Goal: Task Accomplishment & Management: Use online tool/utility

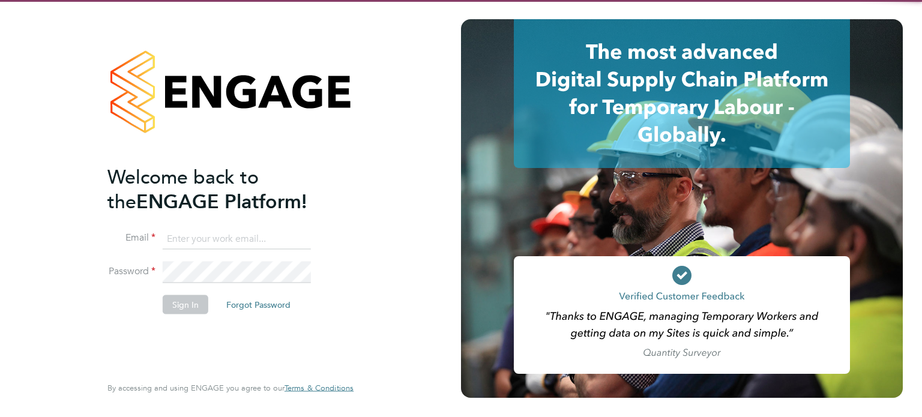
type input "[PERSON_NAME][EMAIL_ADDRESS][PERSON_NAME][DOMAIN_NAME]"
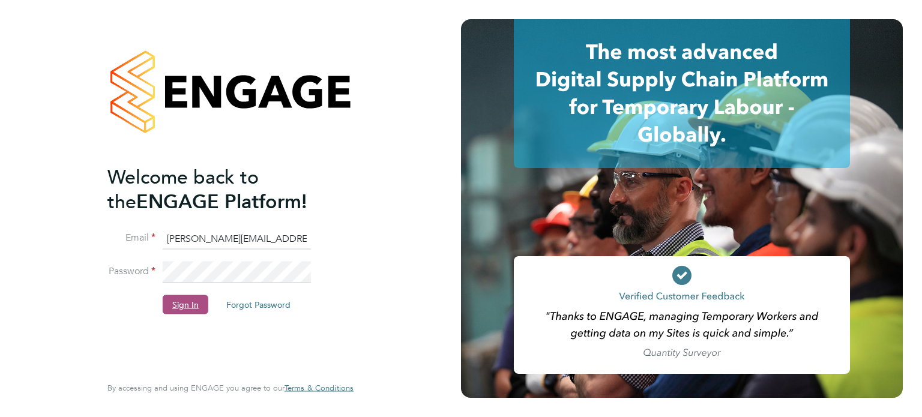
click at [194, 302] on button "Sign In" at bounding box center [186, 304] width 46 height 19
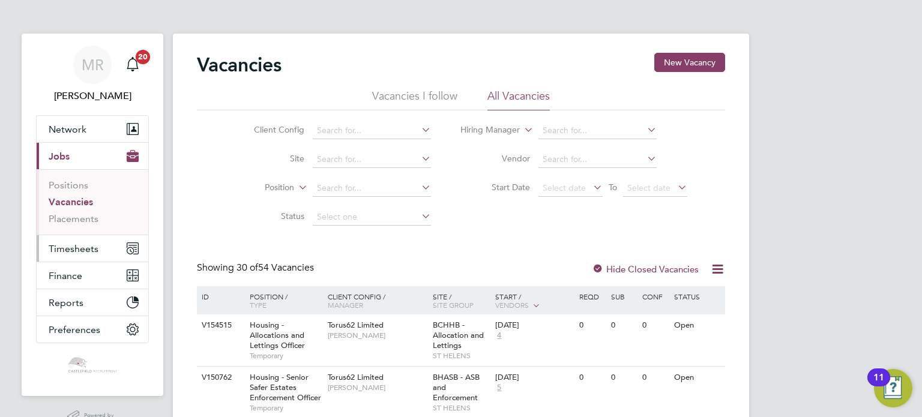
click at [118, 235] on button "Timesheets" at bounding box center [93, 248] width 112 height 26
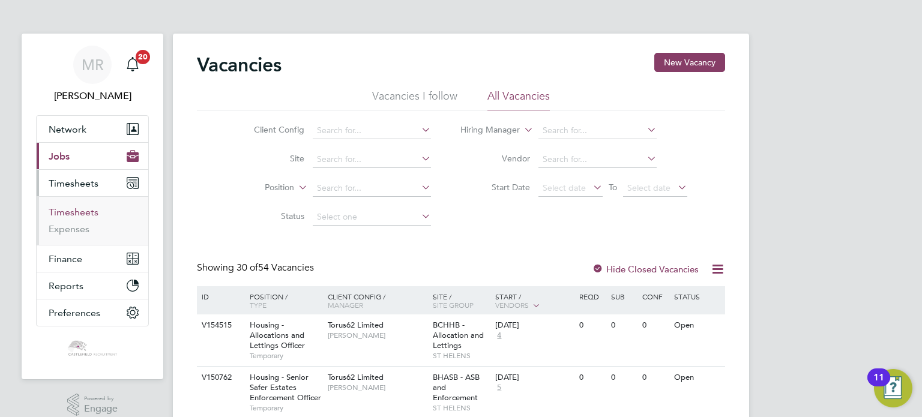
click at [84, 211] on link "Timesheets" at bounding box center [74, 212] width 50 height 11
